Goal: Browse casually: Explore the website without a specific task or goal

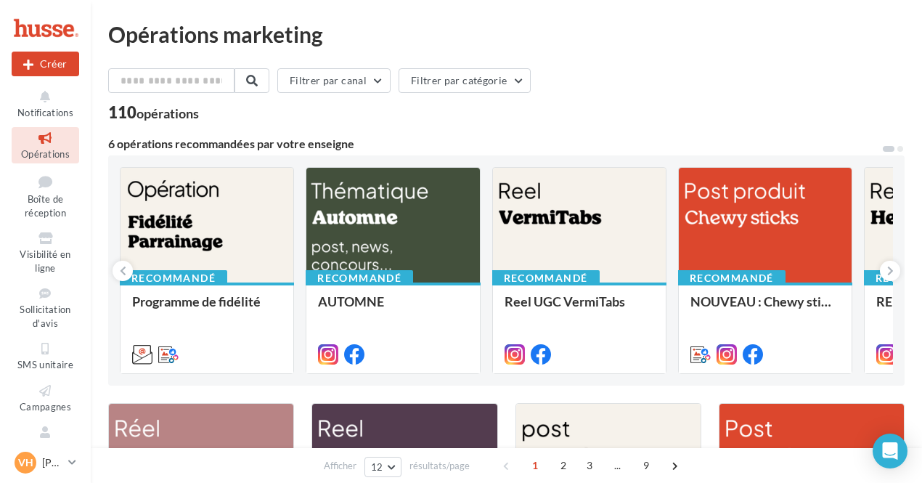
click at [533, 470] on span "1" at bounding box center [534, 465] width 23 height 23
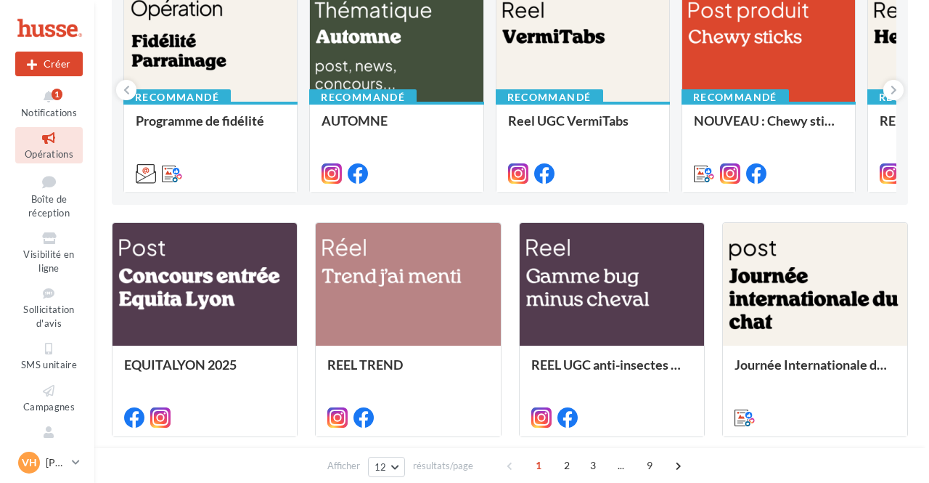
scroll to position [203, 0]
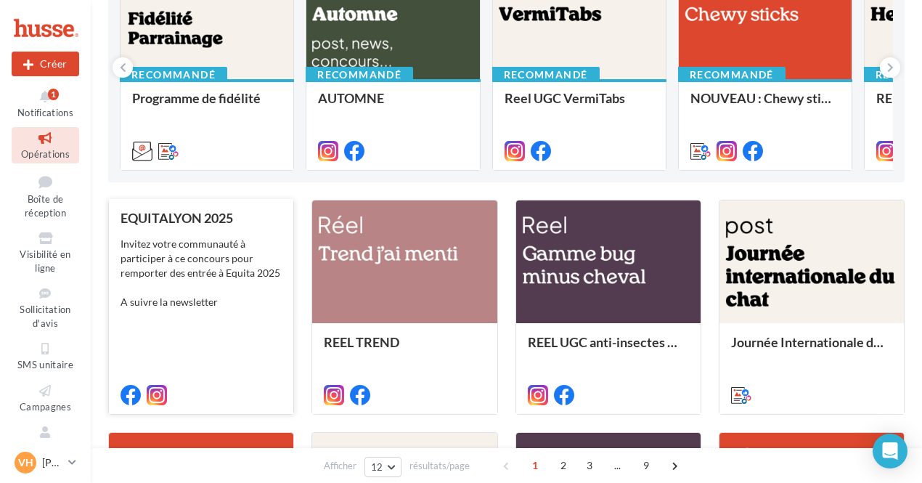
click at [173, 271] on div "Invitez votre communauté à participer à ce concours pour remporter des entrée à…" at bounding box center [200, 273] width 161 height 73
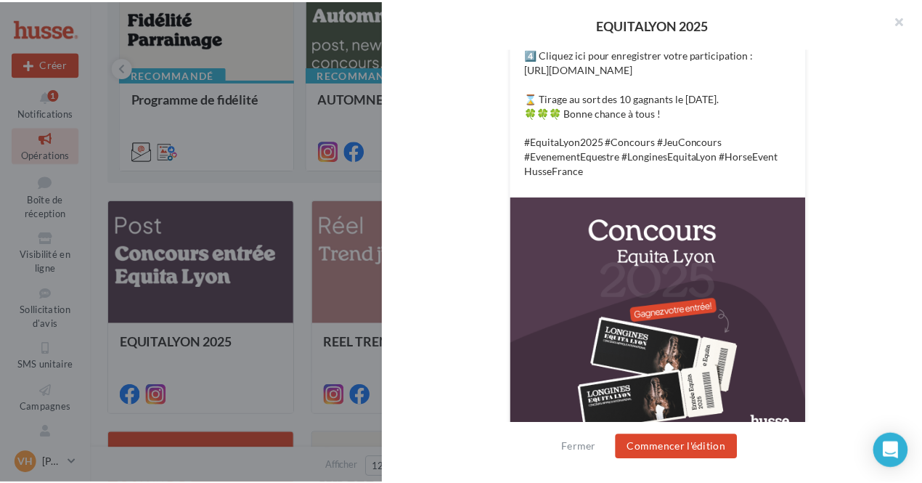
scroll to position [538, 0]
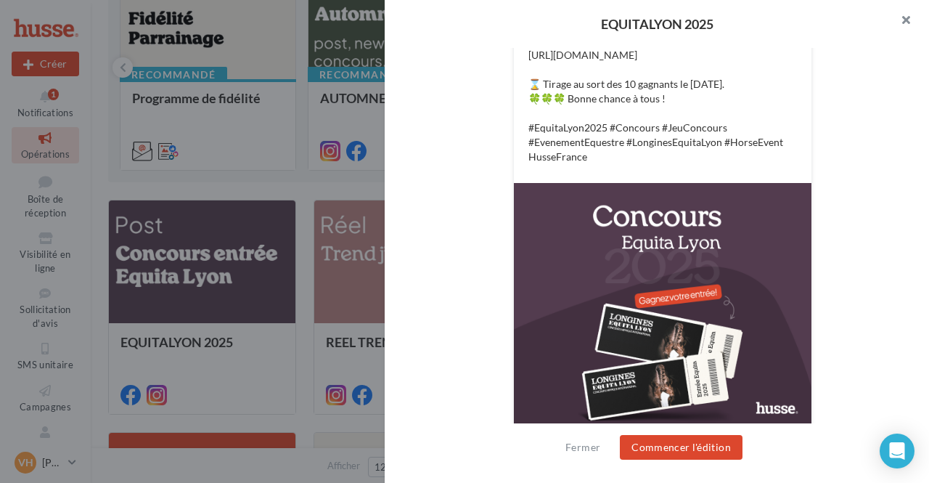
click at [910, 20] on button "button" at bounding box center [900, 22] width 58 height 44
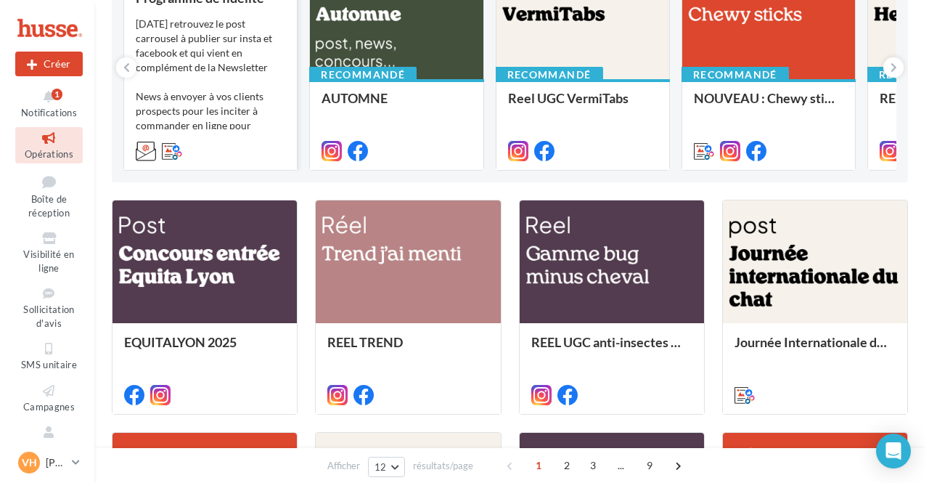
scroll to position [0, 0]
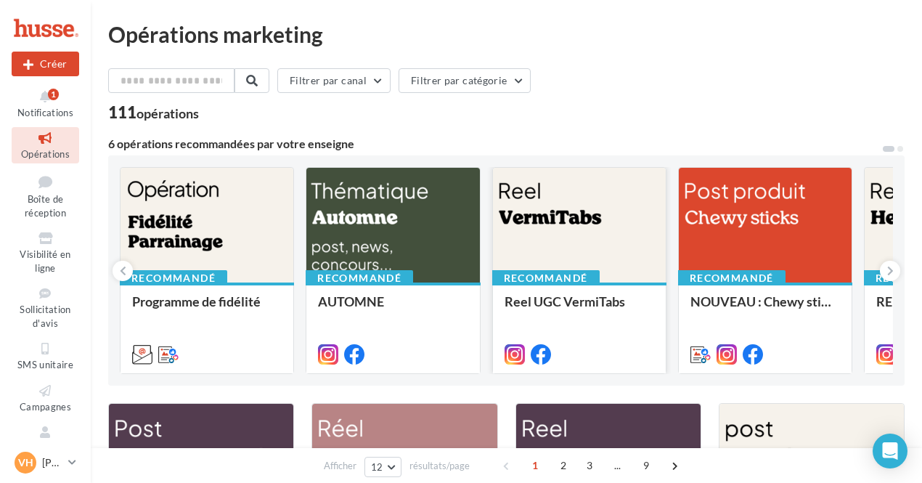
click at [562, 248] on div at bounding box center [579, 226] width 173 height 116
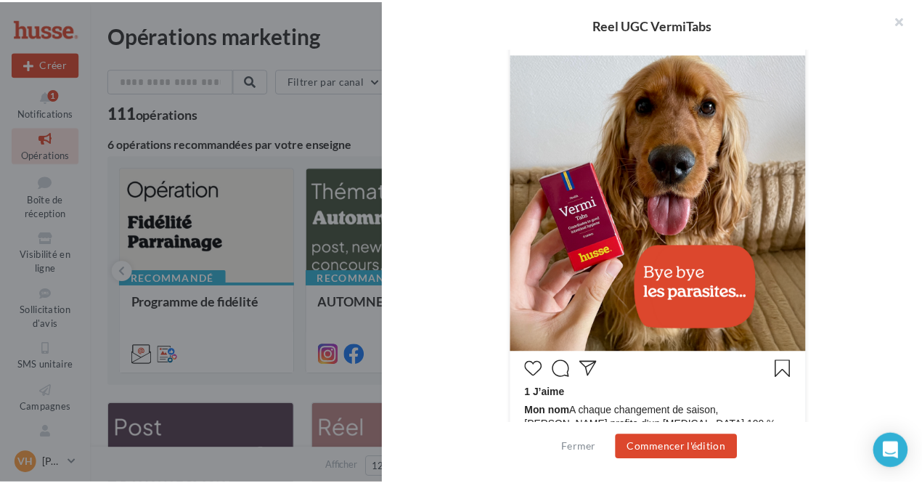
scroll to position [303, 0]
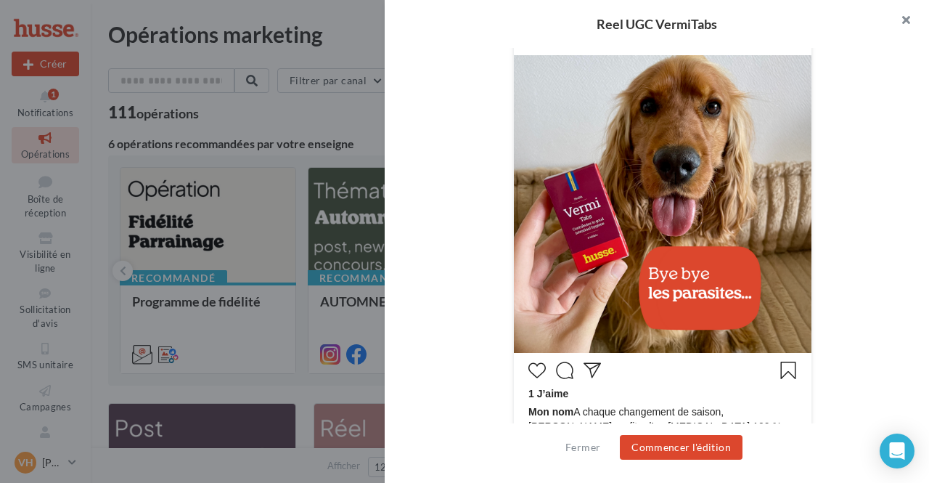
click at [905, 25] on button "button" at bounding box center [900, 22] width 58 height 44
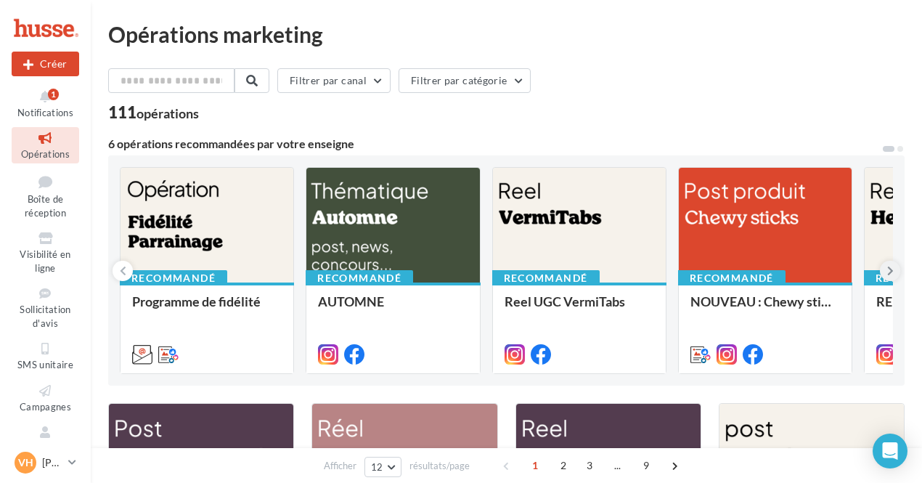
click at [888, 273] on icon at bounding box center [890, 270] width 7 height 15
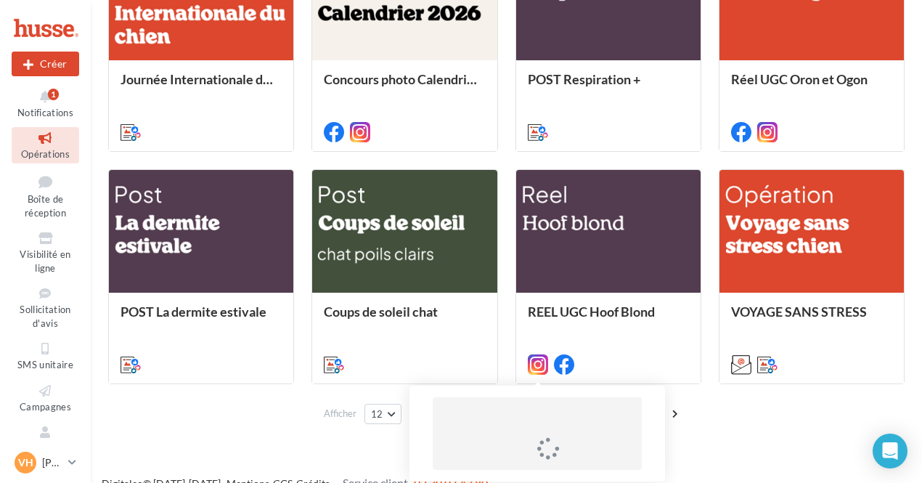
scroll to position [720, 0]
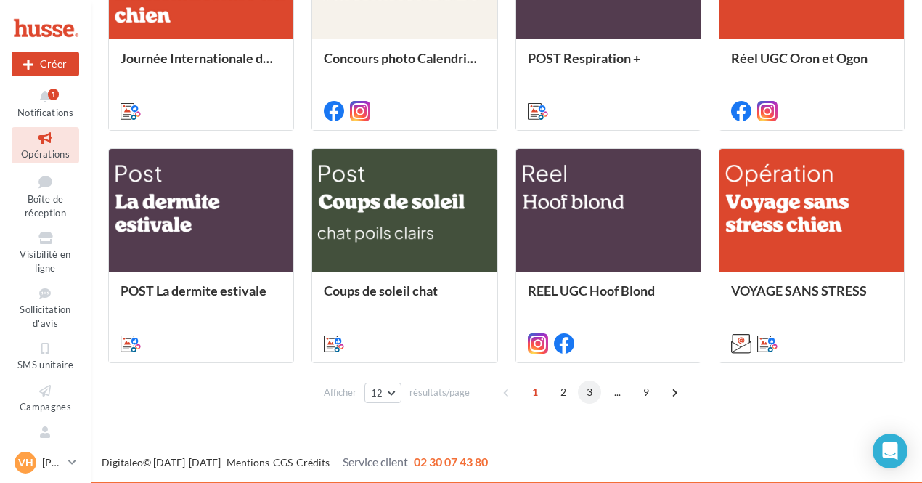
click at [594, 394] on span "3" at bounding box center [589, 391] width 23 height 23
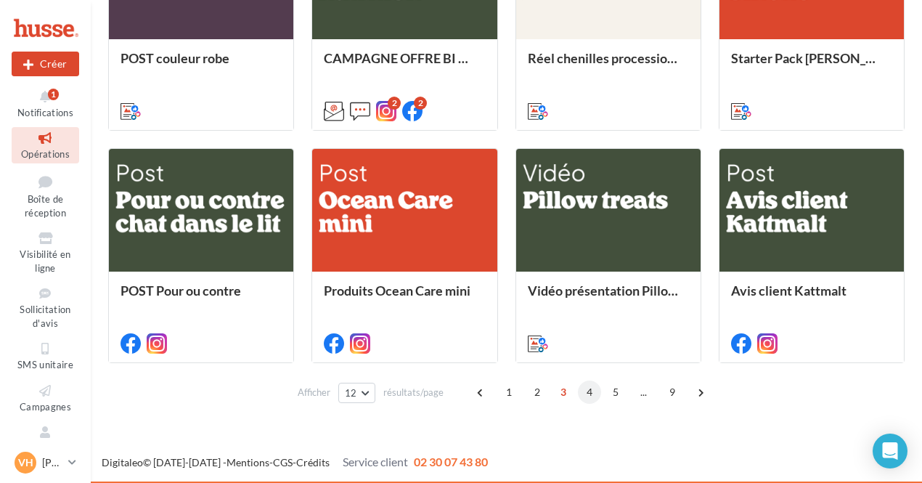
click at [583, 390] on span "4" at bounding box center [589, 391] width 23 height 23
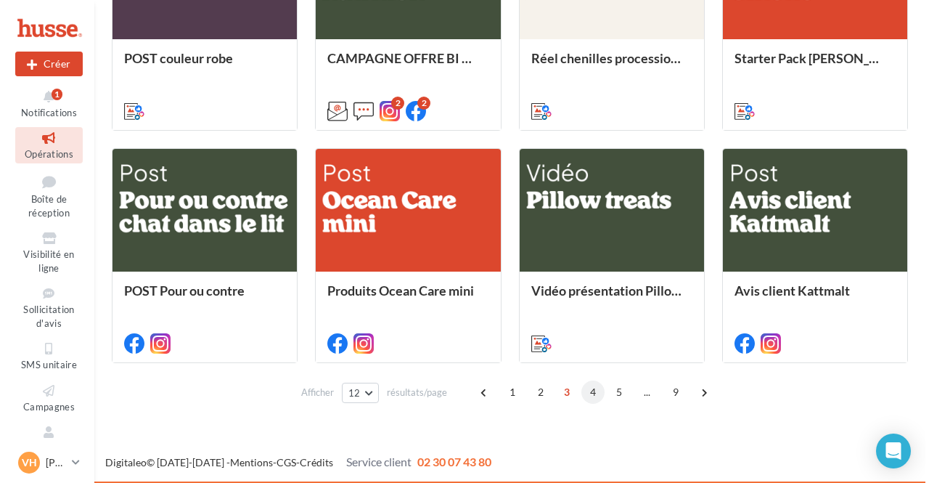
scroll to position [345, 0]
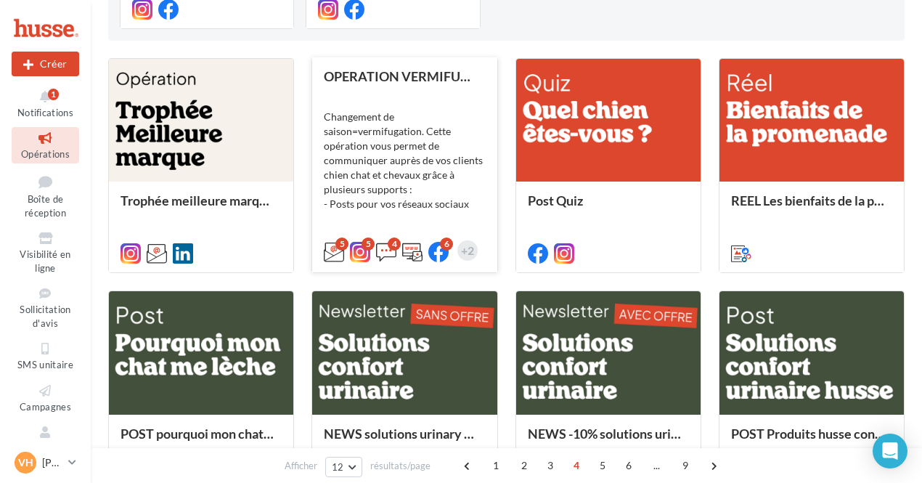
click at [440, 136] on div "Changement de saison=vermifugation. Cette opération vous permet de communiquer …" at bounding box center [404, 167] width 161 height 145
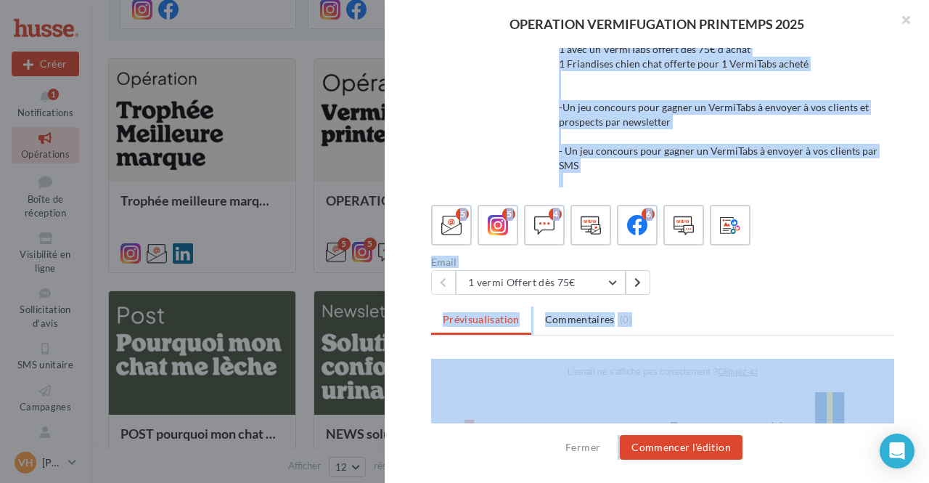
scroll to position [290, 0]
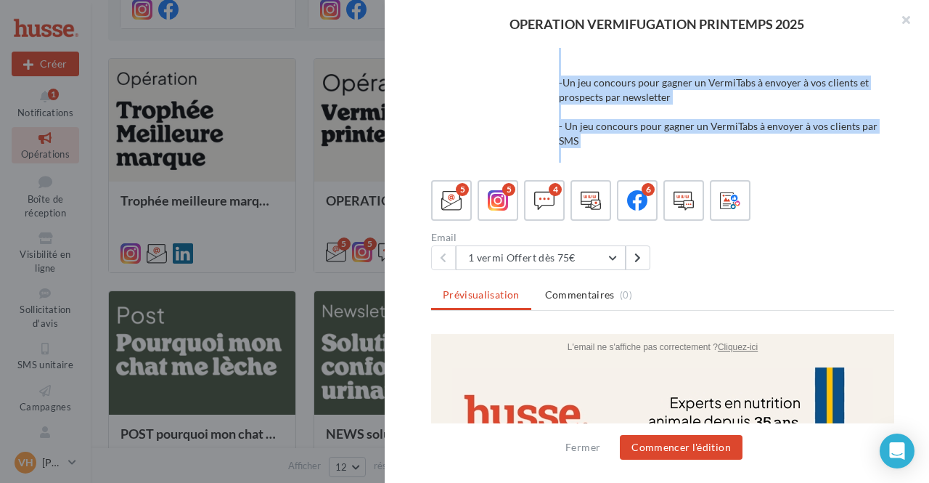
drag, startPoint x: 557, startPoint y: 83, endPoint x: 663, endPoint y: 152, distance: 126.4
copy div "Changement de saison=vermifugation. Cette opération vous permet de communiquer …"
click at [904, 25] on button "button" at bounding box center [900, 22] width 58 height 44
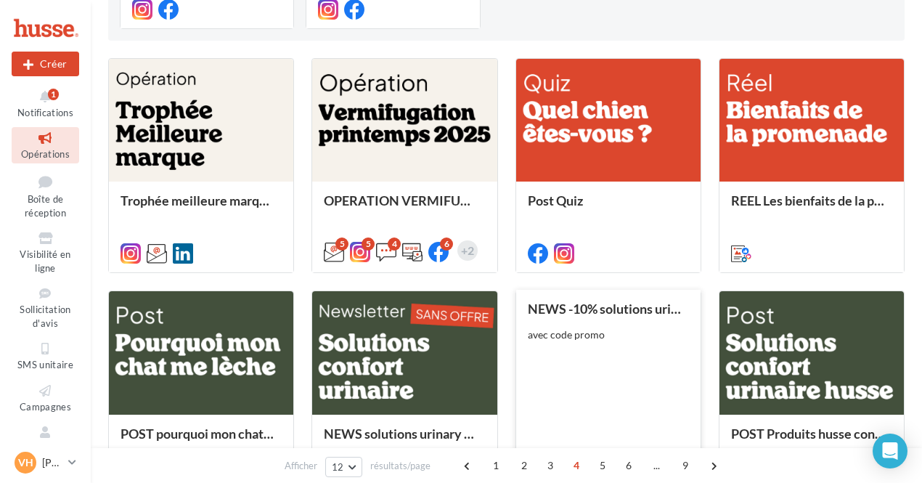
click at [604, 359] on div "NEWS -10% solutions urinary chat avec code promo" at bounding box center [608, 396] width 161 height 190
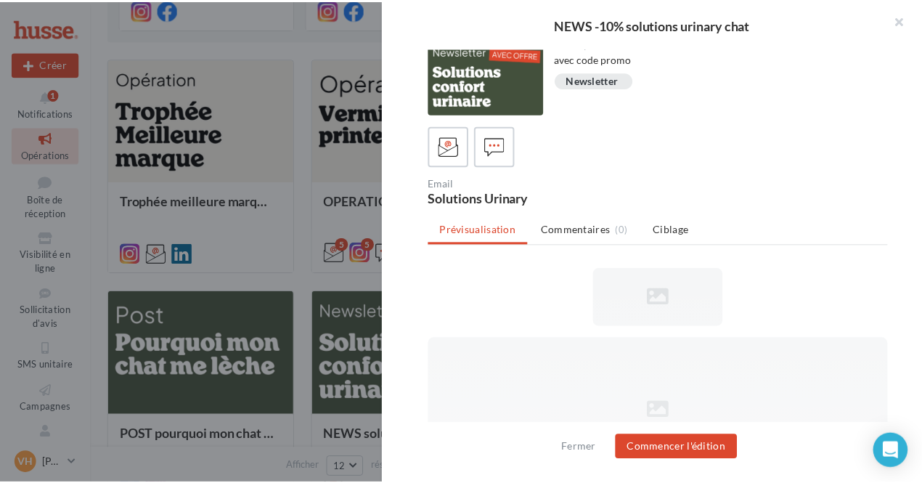
scroll to position [10, 0]
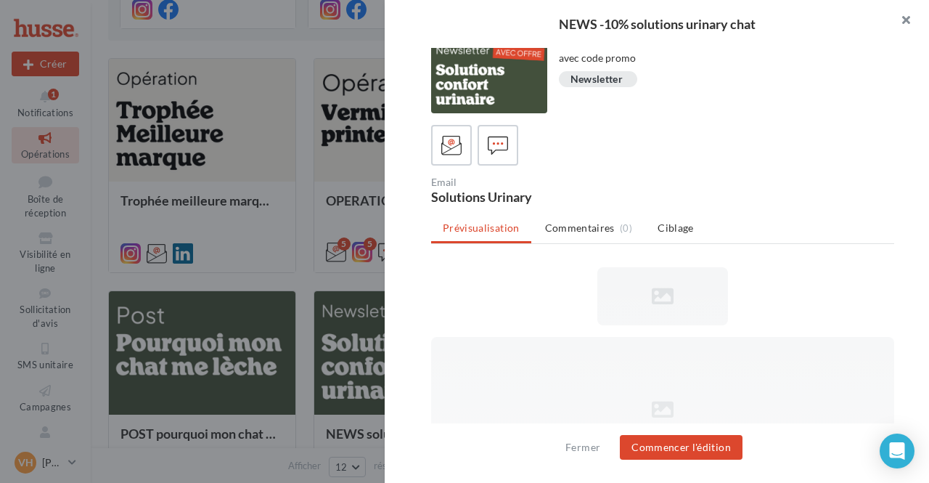
click at [906, 22] on button "button" at bounding box center [900, 22] width 58 height 44
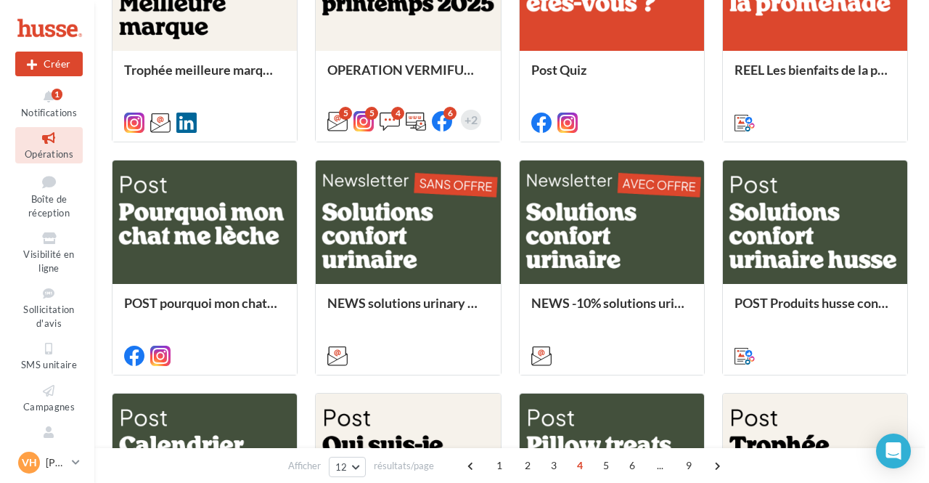
scroll to position [475, 0]
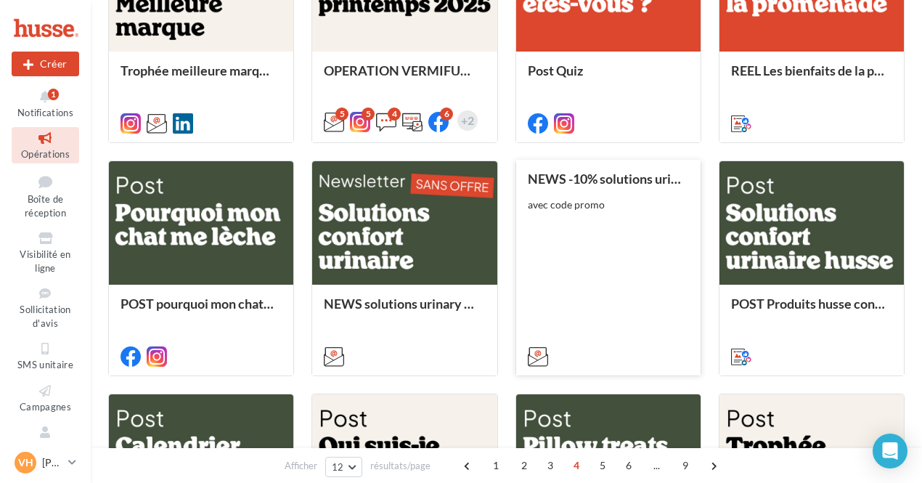
click at [639, 252] on div "NEWS -10% solutions urinary chat avec code promo" at bounding box center [608, 266] width 161 height 190
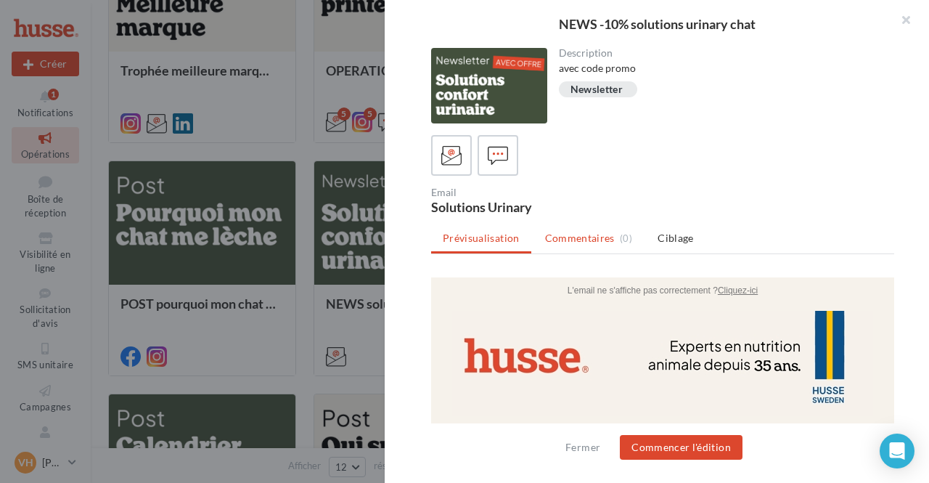
scroll to position [0, 0]
click at [495, 159] on icon at bounding box center [498, 155] width 21 height 21
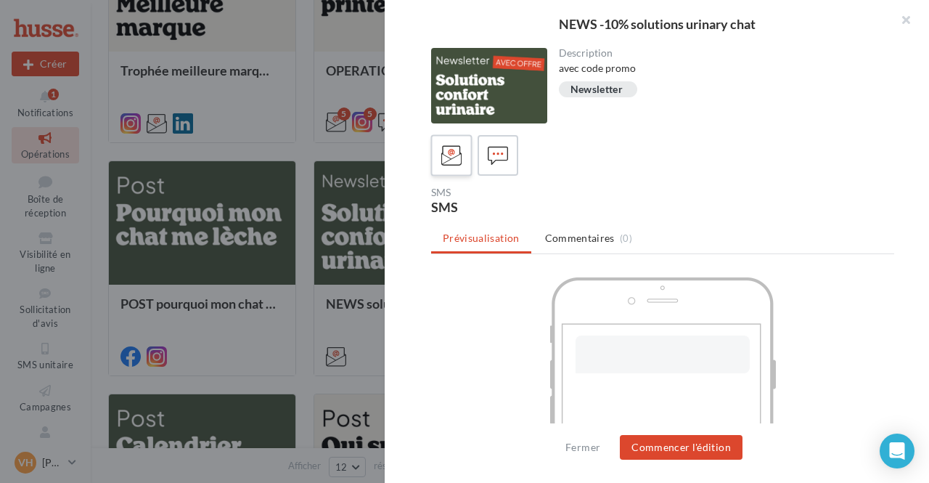
click at [446, 156] on icon at bounding box center [451, 155] width 21 height 21
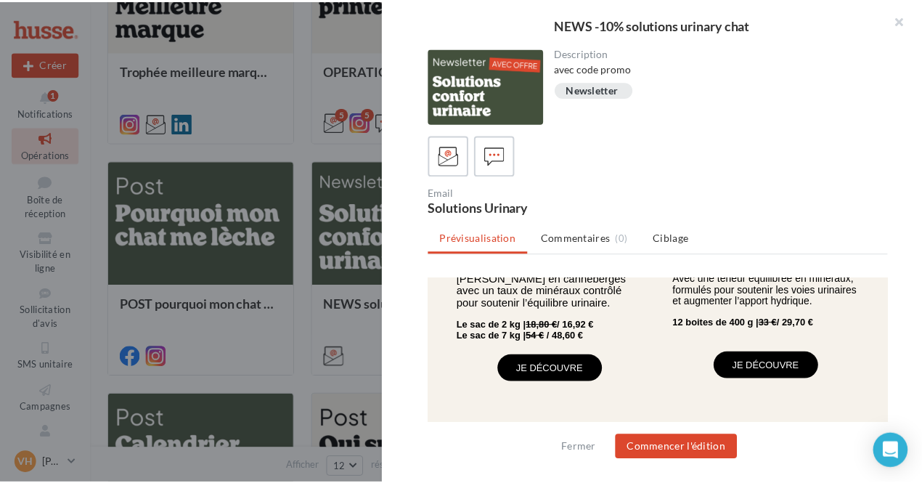
scroll to position [1053, 0]
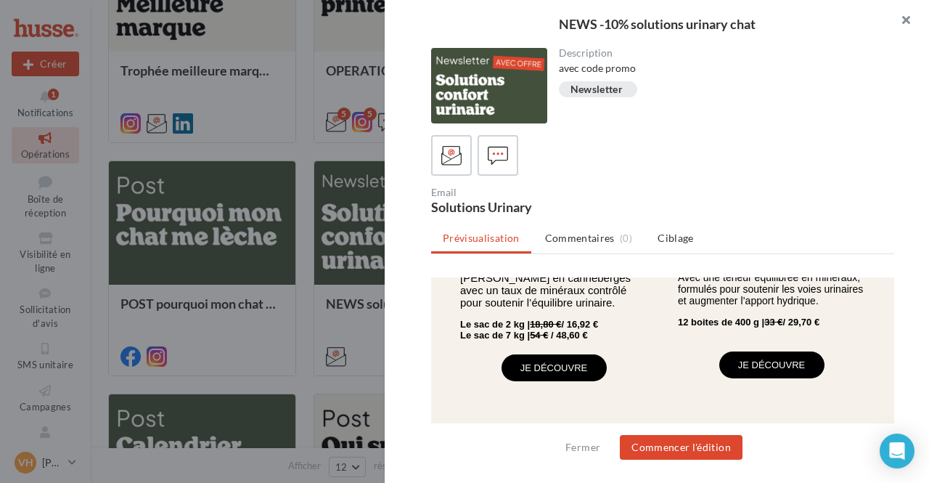
click at [908, 11] on button "button" at bounding box center [900, 22] width 58 height 44
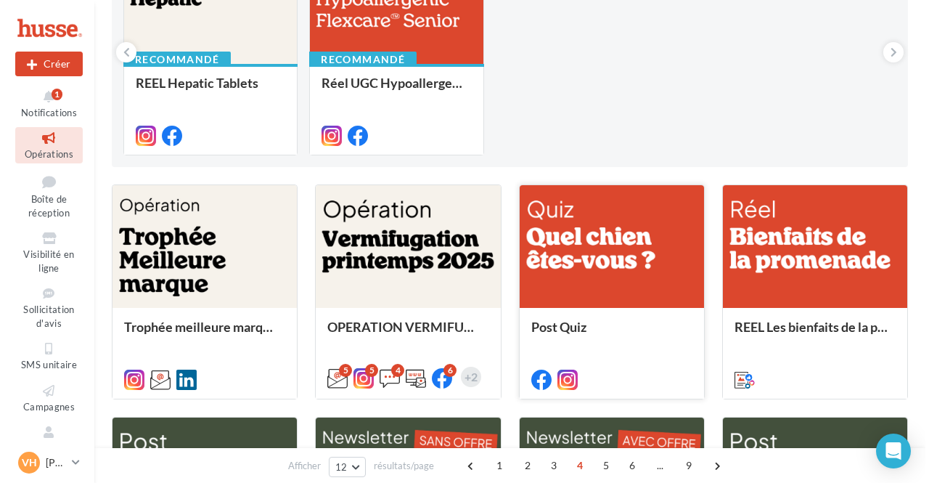
scroll to position [219, 0]
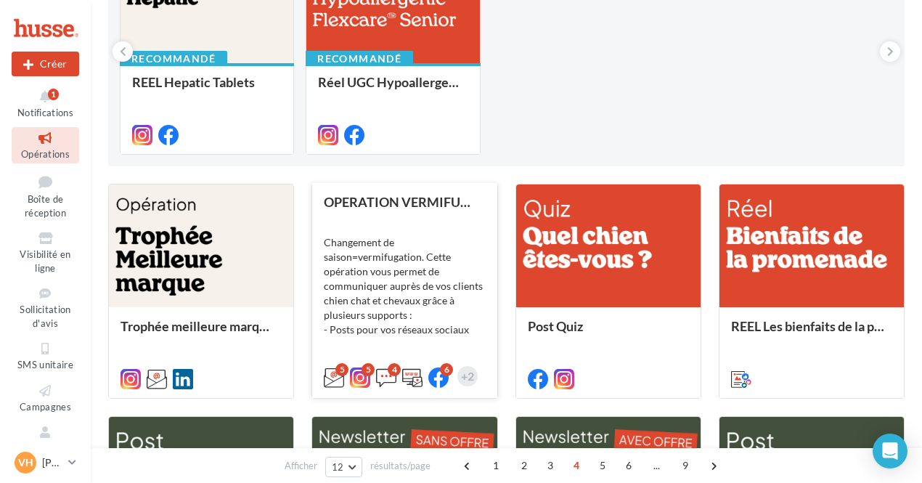
click at [438, 221] on div "Changement de saison=vermifugation. Cette opération vous permet de communiquer …" at bounding box center [404, 293] width 161 height 145
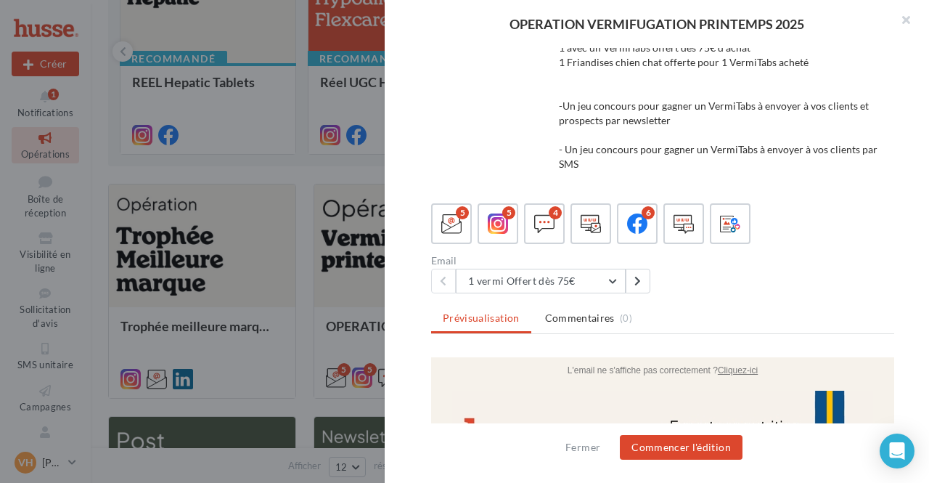
scroll to position [281, 0]
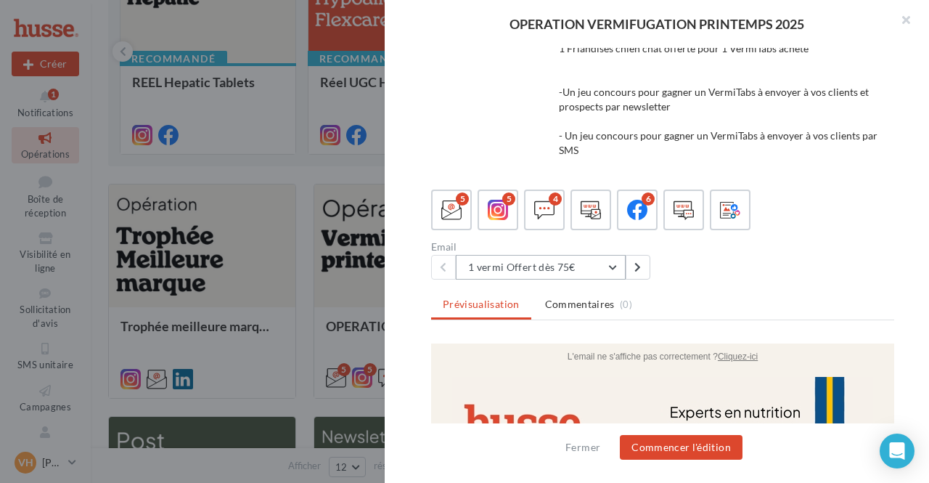
click at [612, 263] on button "1 vermi Offert dès 75€" at bounding box center [541, 267] width 170 height 25
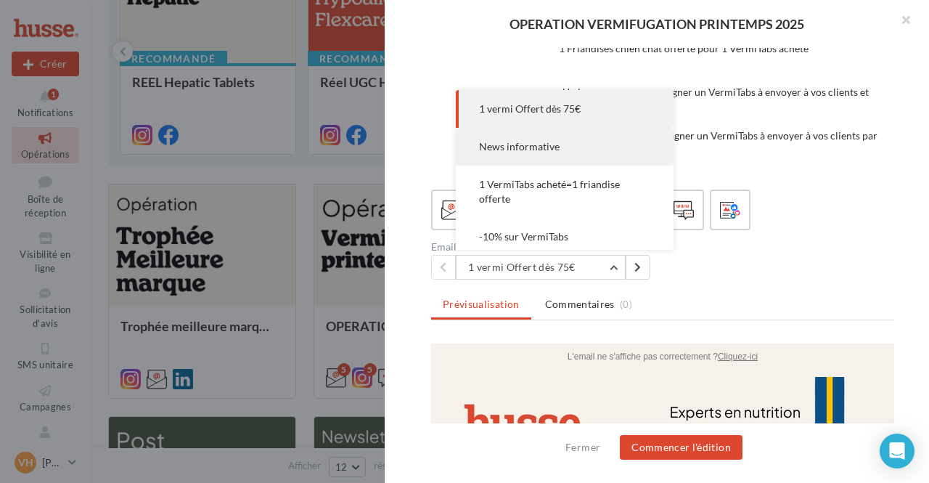
click at [566, 149] on button "News informative" at bounding box center [565, 147] width 218 height 38
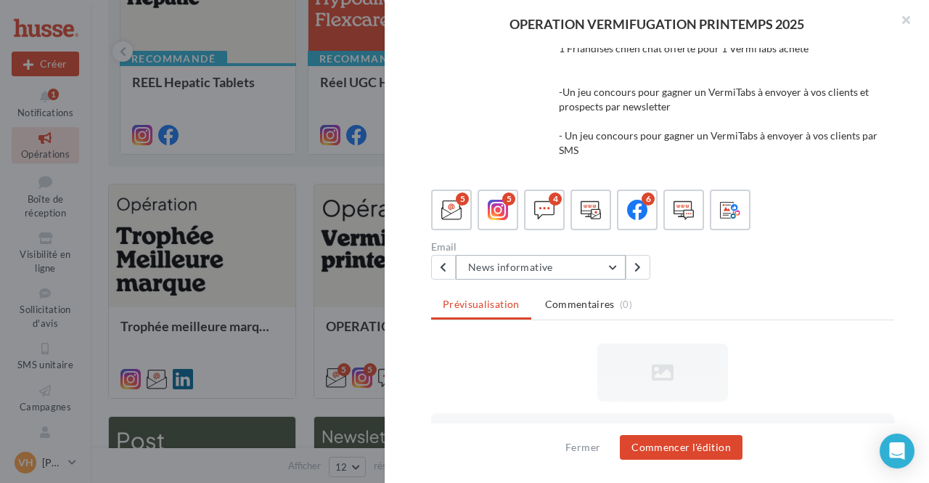
scroll to position [0, 0]
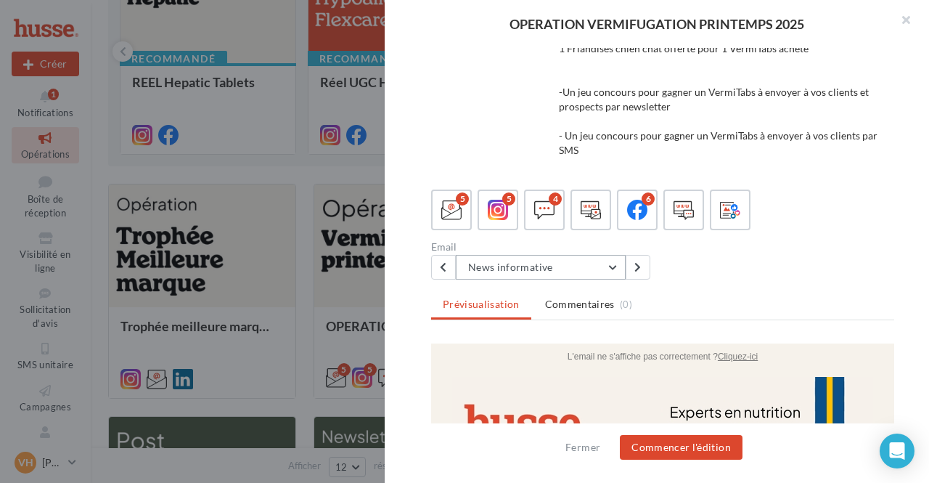
click at [596, 270] on button "News informative" at bounding box center [541, 267] width 170 height 25
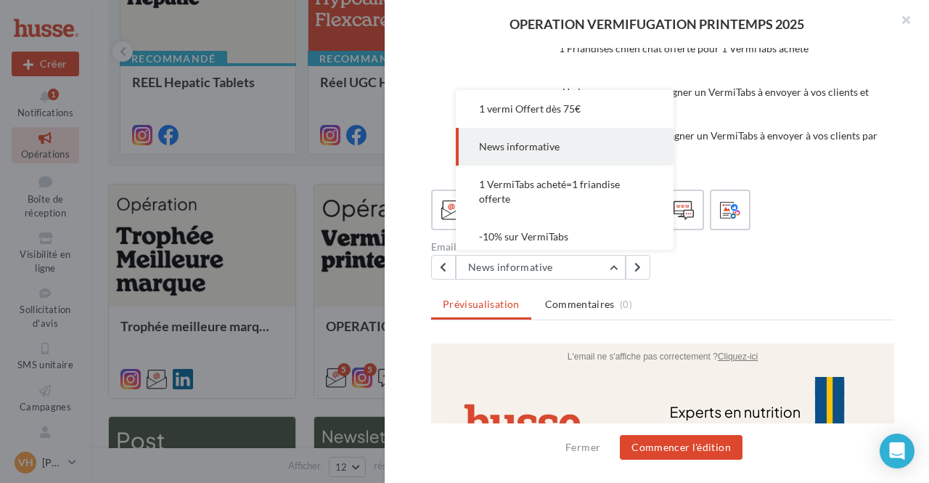
click at [696, 298] on ul "Prévisualisation Commentaires (0)" at bounding box center [662, 305] width 463 height 29
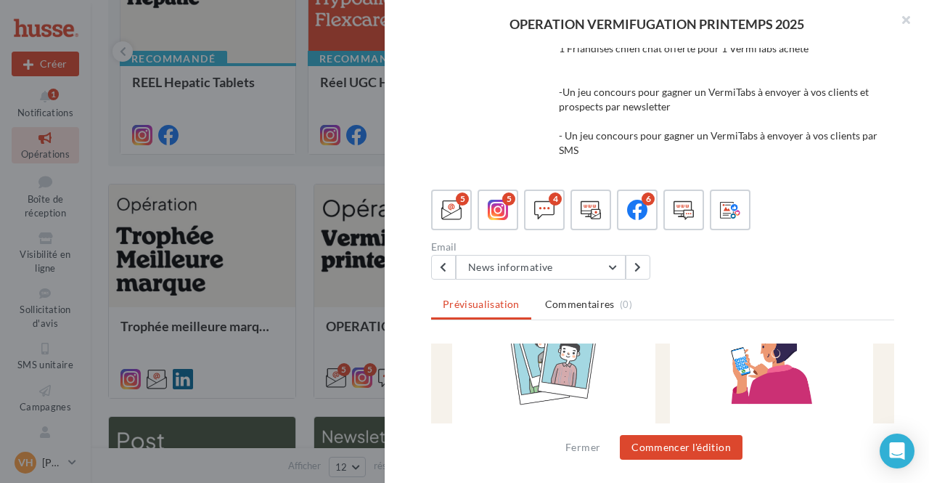
scroll to position [336, 0]
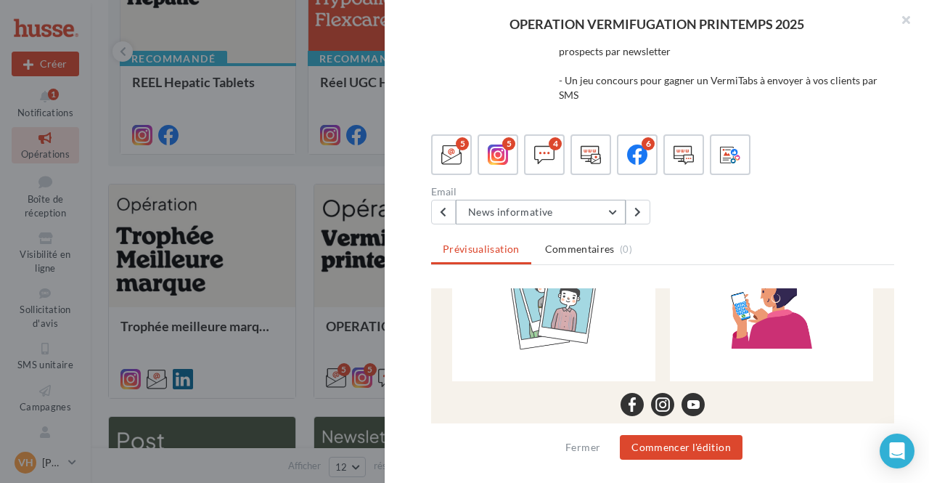
click at [614, 205] on button "News informative" at bounding box center [541, 212] width 170 height 25
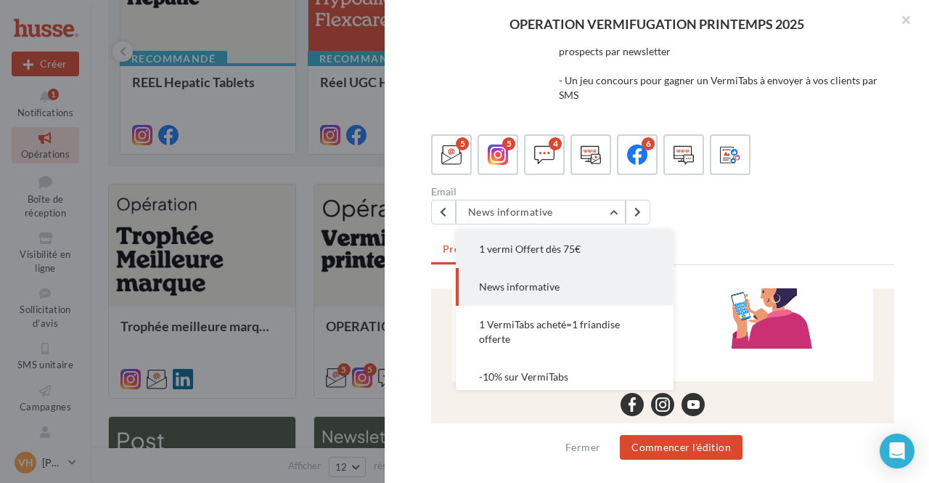
click at [543, 244] on span "1 vermi Offert dès 75€" at bounding box center [530, 248] width 102 height 12
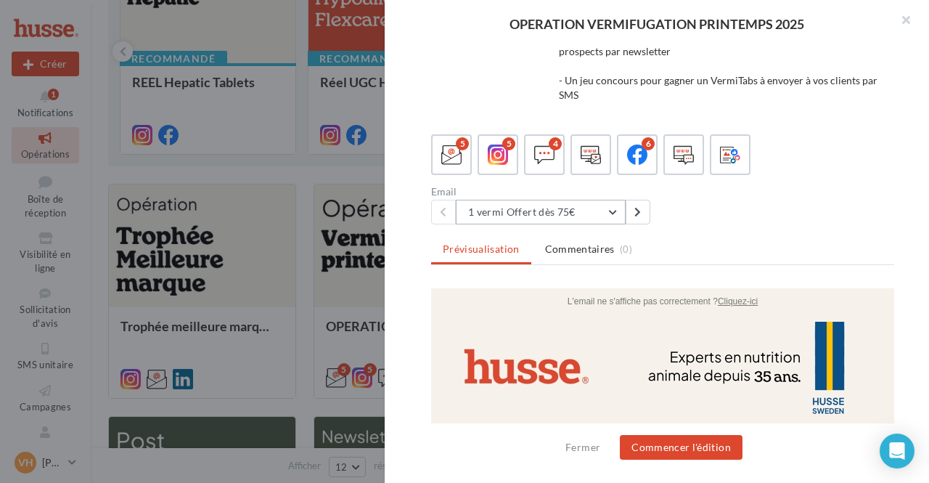
click at [615, 213] on button "1 vermi Offert dès 75€" at bounding box center [541, 212] width 170 height 25
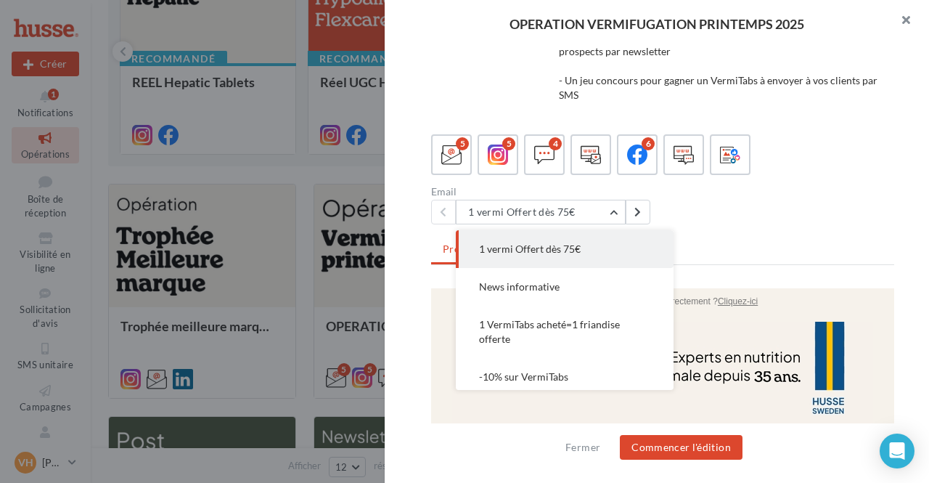
click at [910, 26] on button "button" at bounding box center [900, 22] width 58 height 44
